Goal: Information Seeking & Learning: Learn about a topic

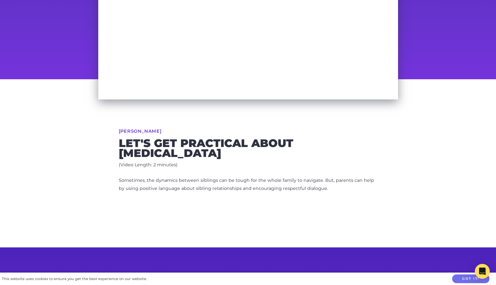
scroll to position [124, 0]
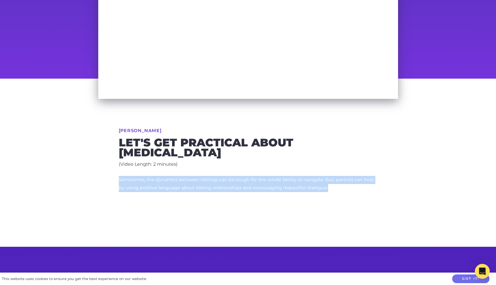
drag, startPoint x: 330, startPoint y: 189, endPoint x: 98, endPoint y: 182, distance: 232.2
click at [98, 182] on div "[PERSON_NAME] Let's get practical about [MEDICAL_DATA] (Video Length: 2 minutes…" at bounding box center [248, 163] width 319 height 168
copy span "Sometimes, the dynamics between siblings can be tough for the whole family to n…"
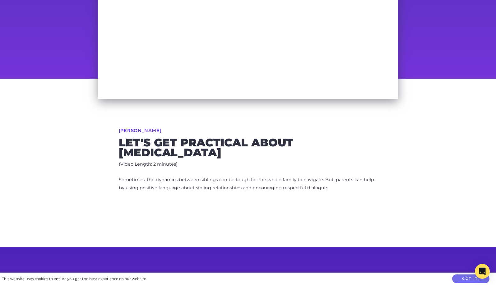
click at [228, 155] on h2 "Let's get practical about [MEDICAL_DATA]" at bounding box center [248, 148] width 259 height 20
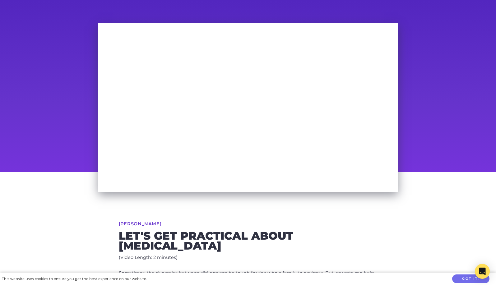
scroll to position [156, 0]
